Goal: Find specific fact: Find specific fact

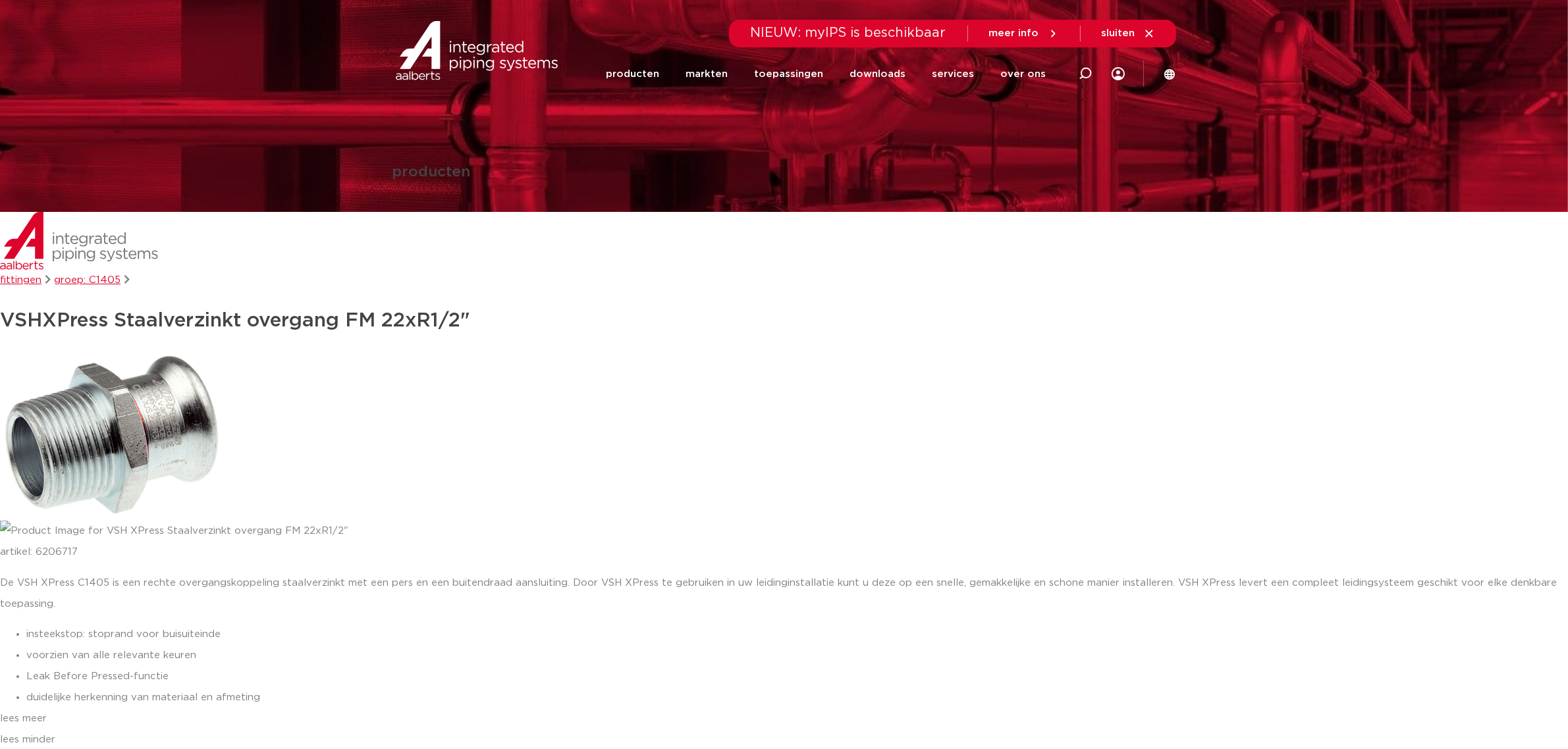
click at [73, 281] on link "groep: C1405" at bounding box center [87, 280] width 67 height 10
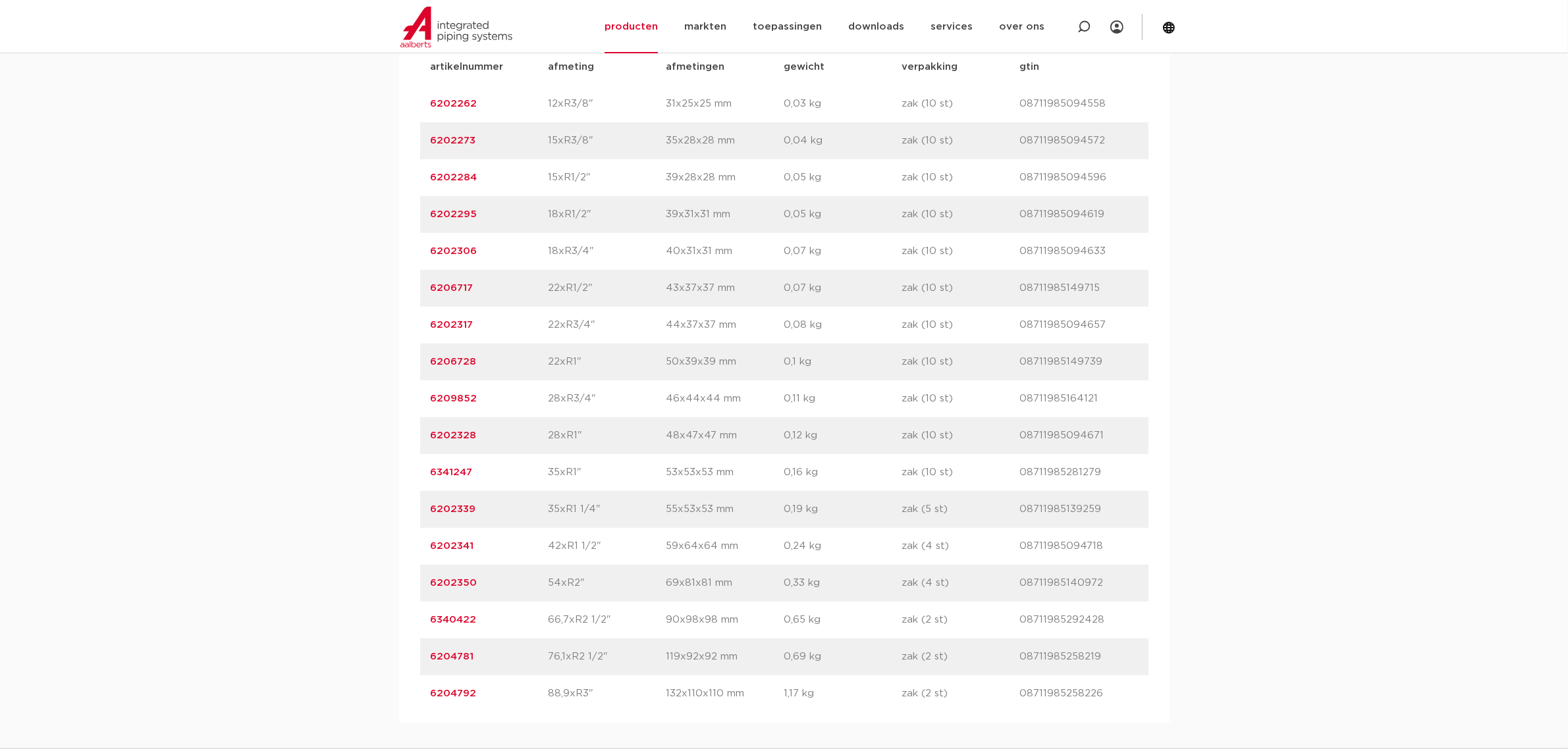
scroll to position [987, 0]
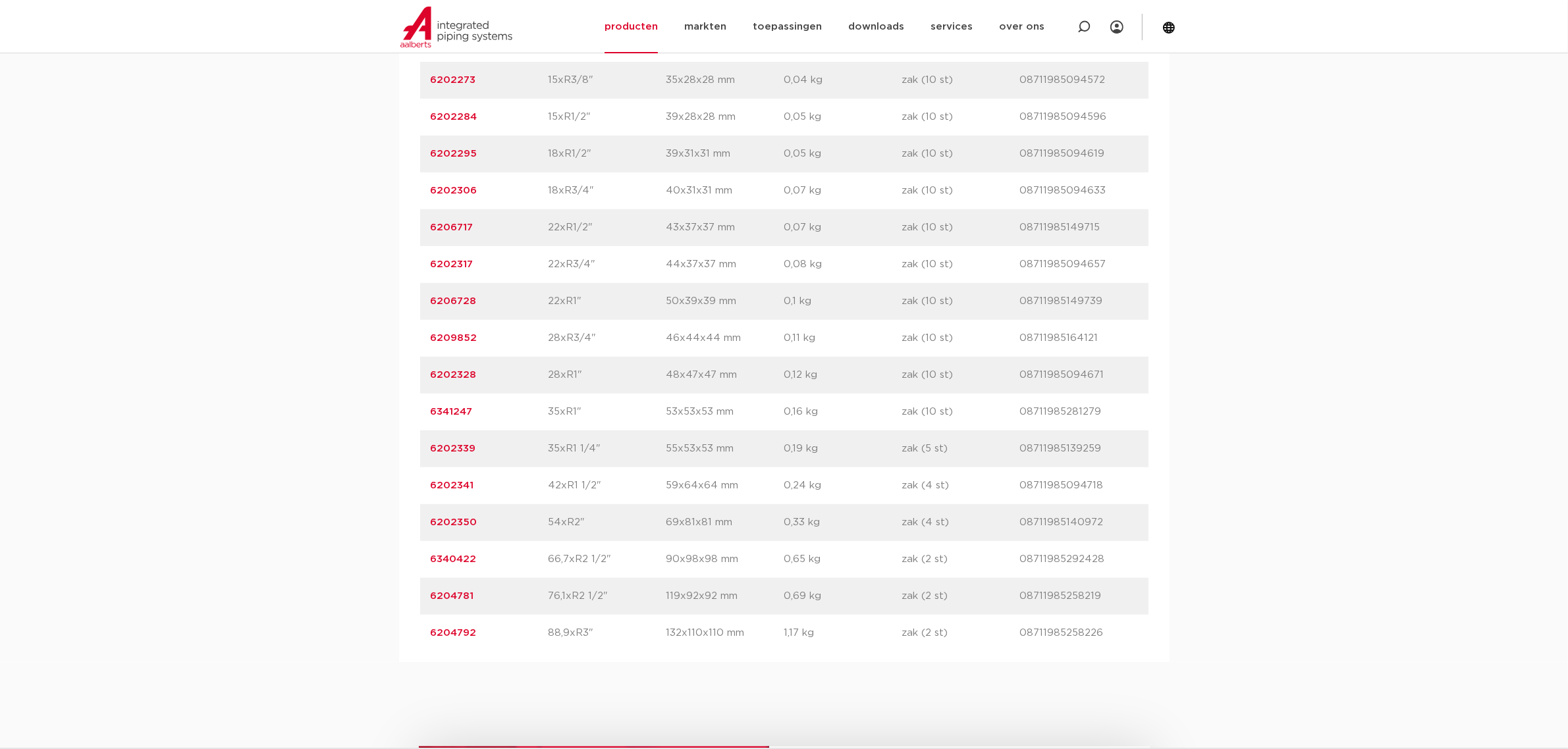
click at [459, 596] on link "6204781" at bounding box center [452, 596] width 43 height 10
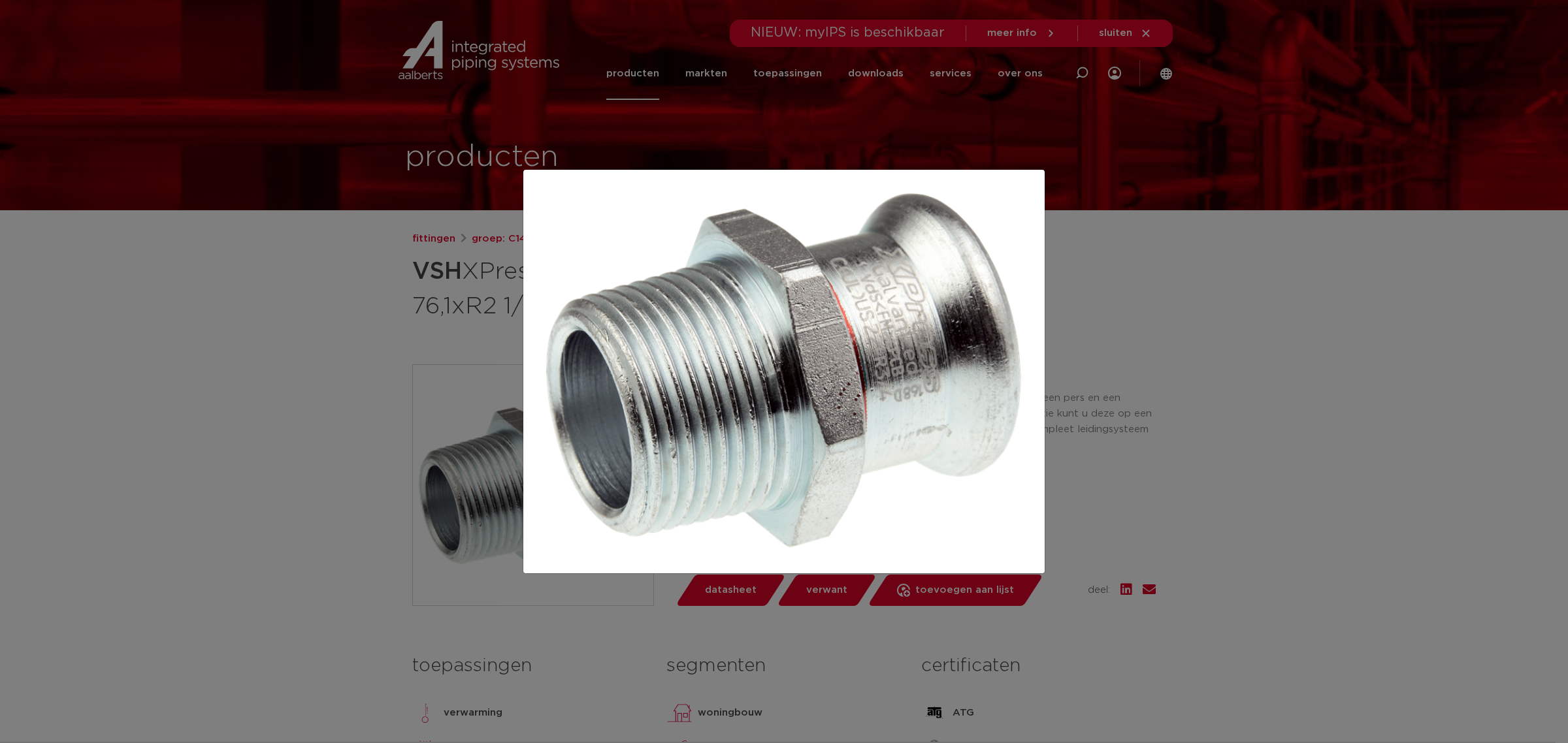
click at [1266, 411] on div at bounding box center [784, 372] width 1568 height 743
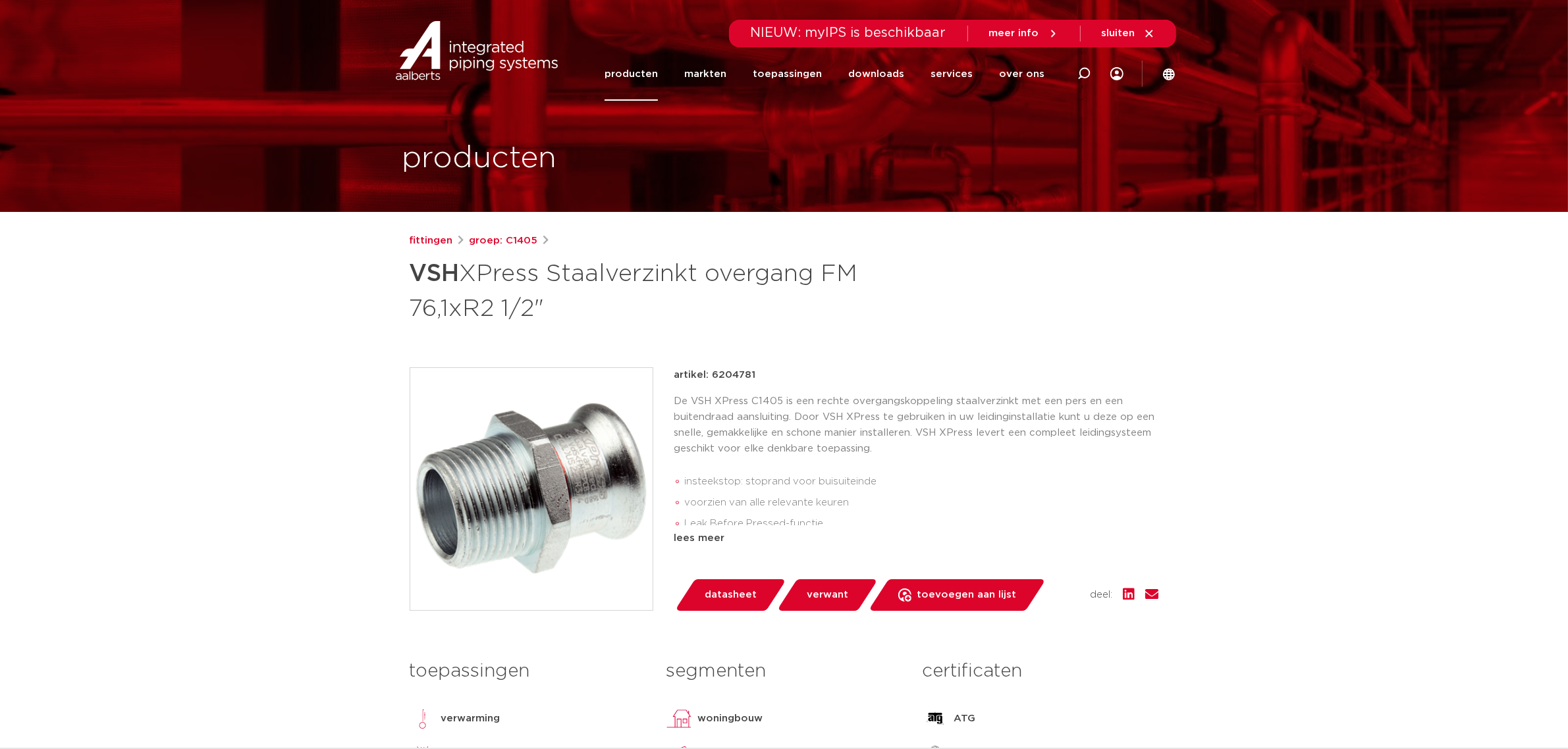
drag, startPoint x: 765, startPoint y: 374, endPoint x: 709, endPoint y: 375, distance: 56.0
click at [709, 375] on div "artikel: 6204781" at bounding box center [916, 375] width 485 height 16
copy p "6204781"
